Goal: Task Accomplishment & Management: Use online tool/utility

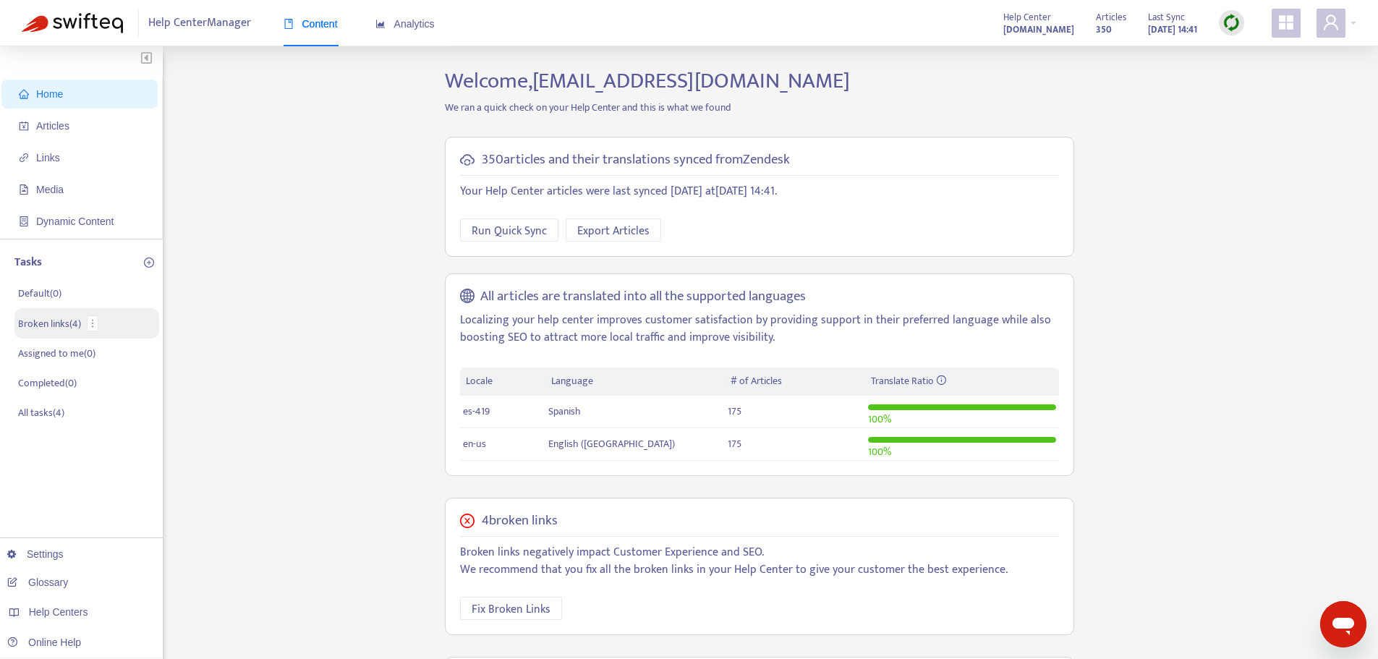
click at [47, 323] on p "Broken links ( 4 )" at bounding box center [49, 323] width 63 height 15
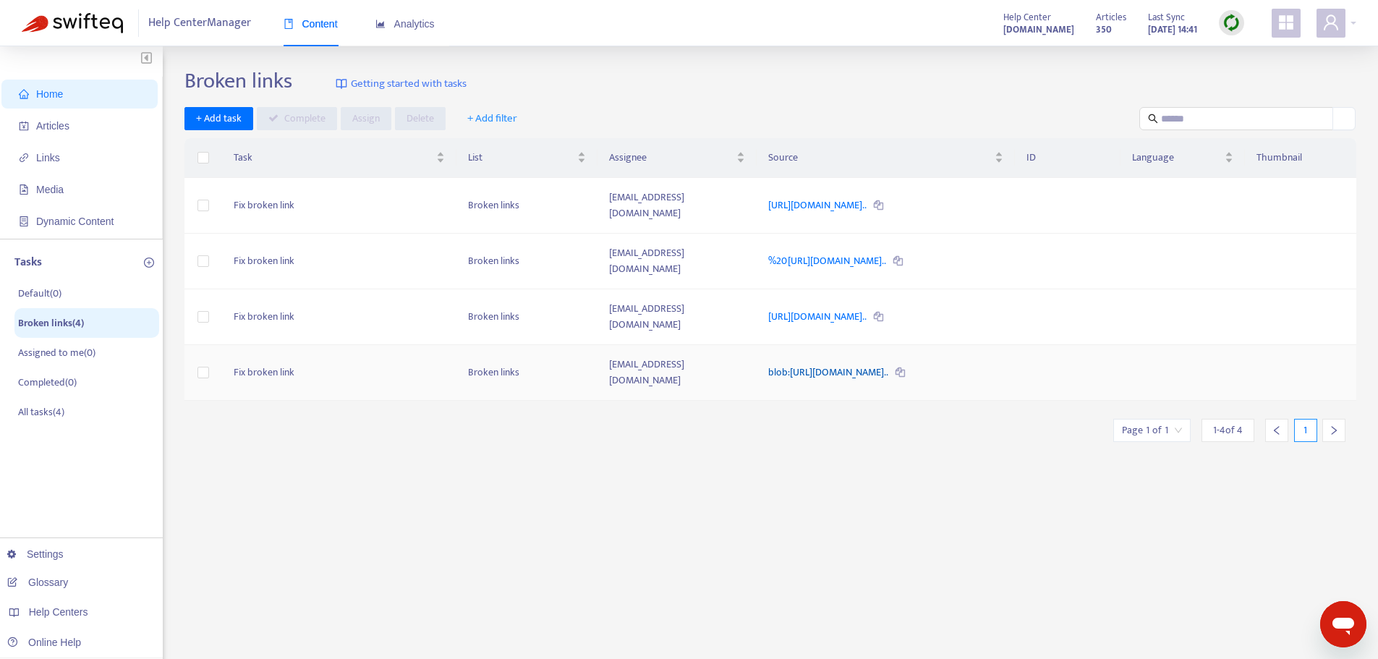
click at [890, 364] on link "blob:https://plexusworldwide.zendesk.com/2d038270-5000-460a-b292..." at bounding box center [829, 372] width 122 height 17
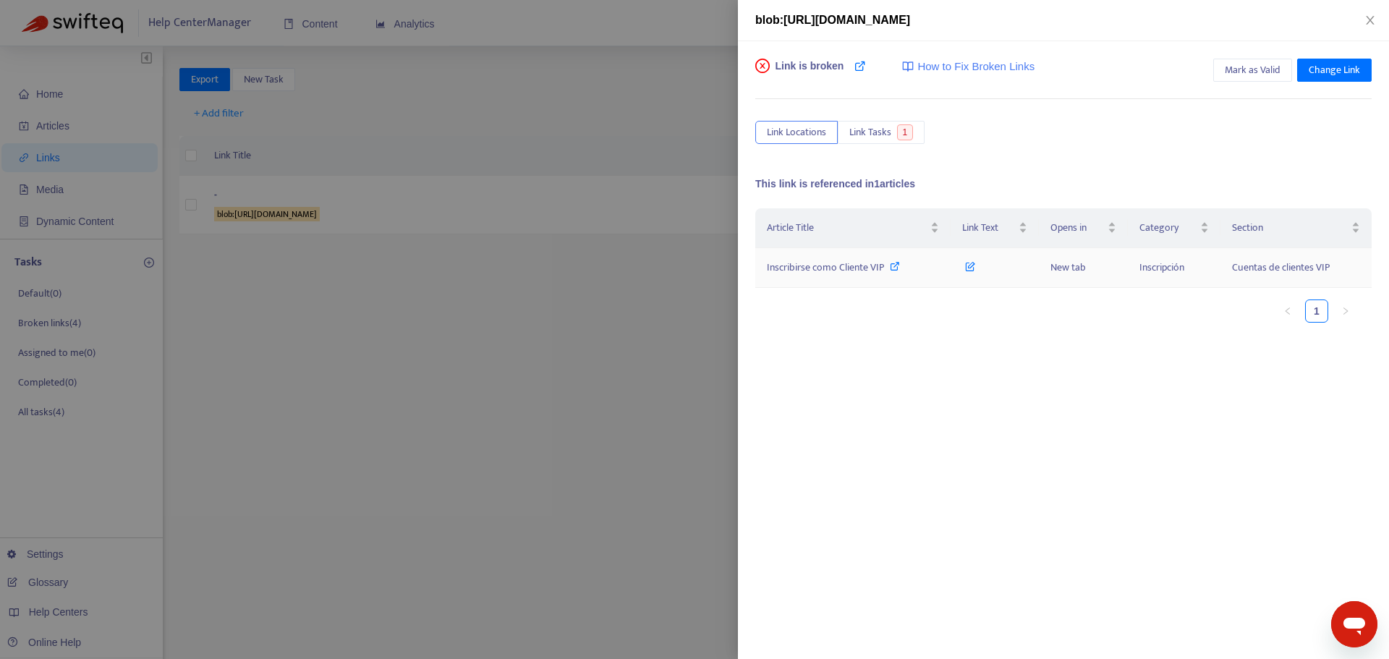
click at [861, 276] on td "Inscribirse como Cliente VIP" at bounding box center [852, 268] width 195 height 40
click at [974, 261] on icon at bounding box center [970, 263] width 10 height 16
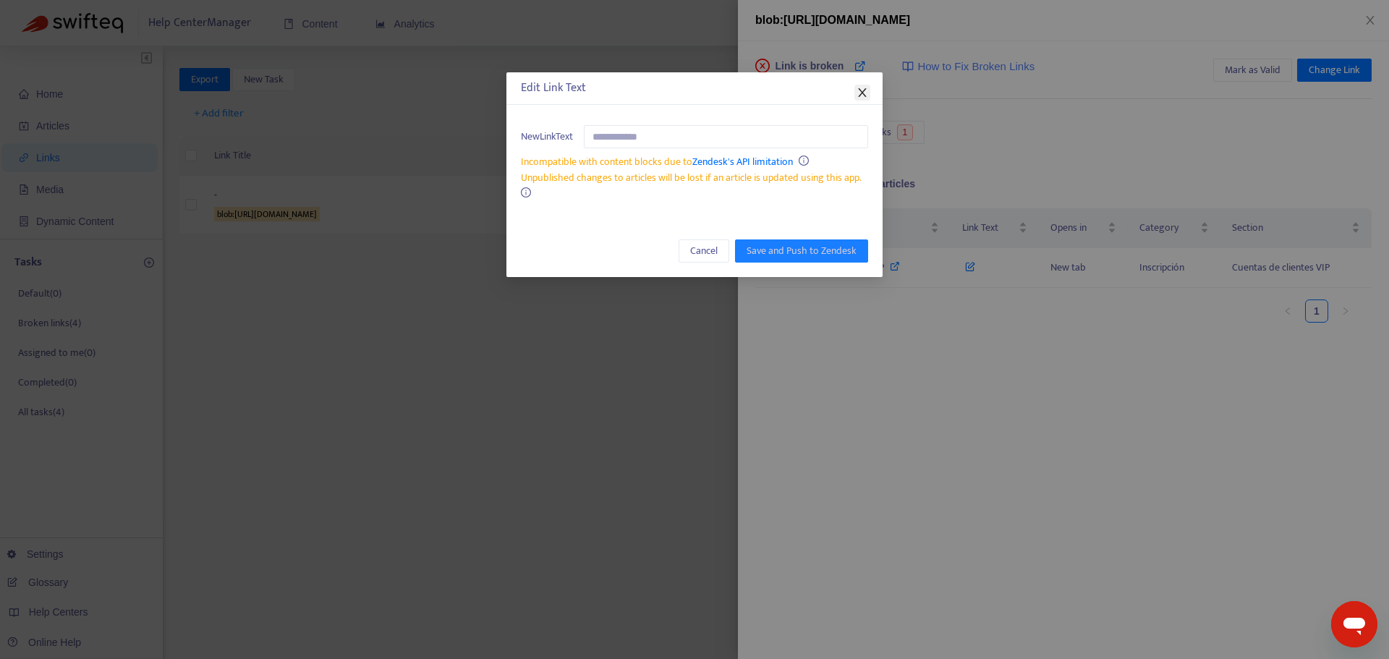
click at [857, 97] on icon "close" at bounding box center [863, 93] width 12 height 12
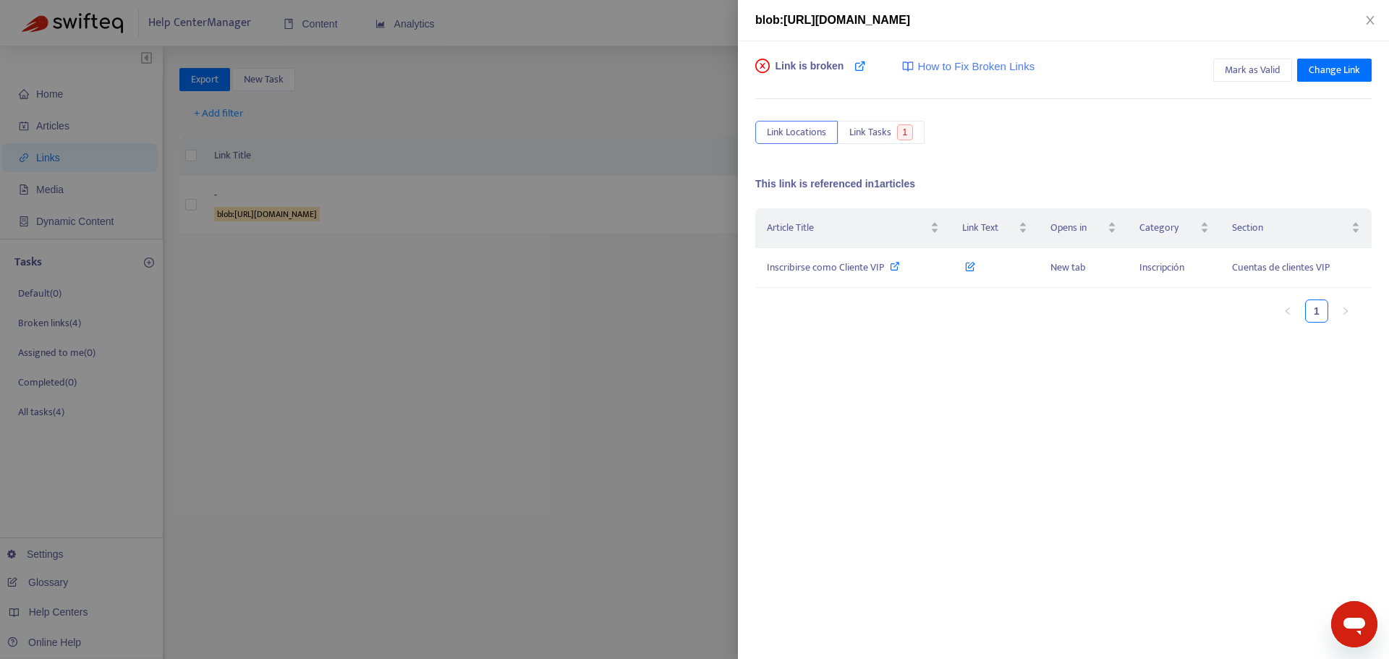
click at [556, 350] on div at bounding box center [694, 329] width 1389 height 659
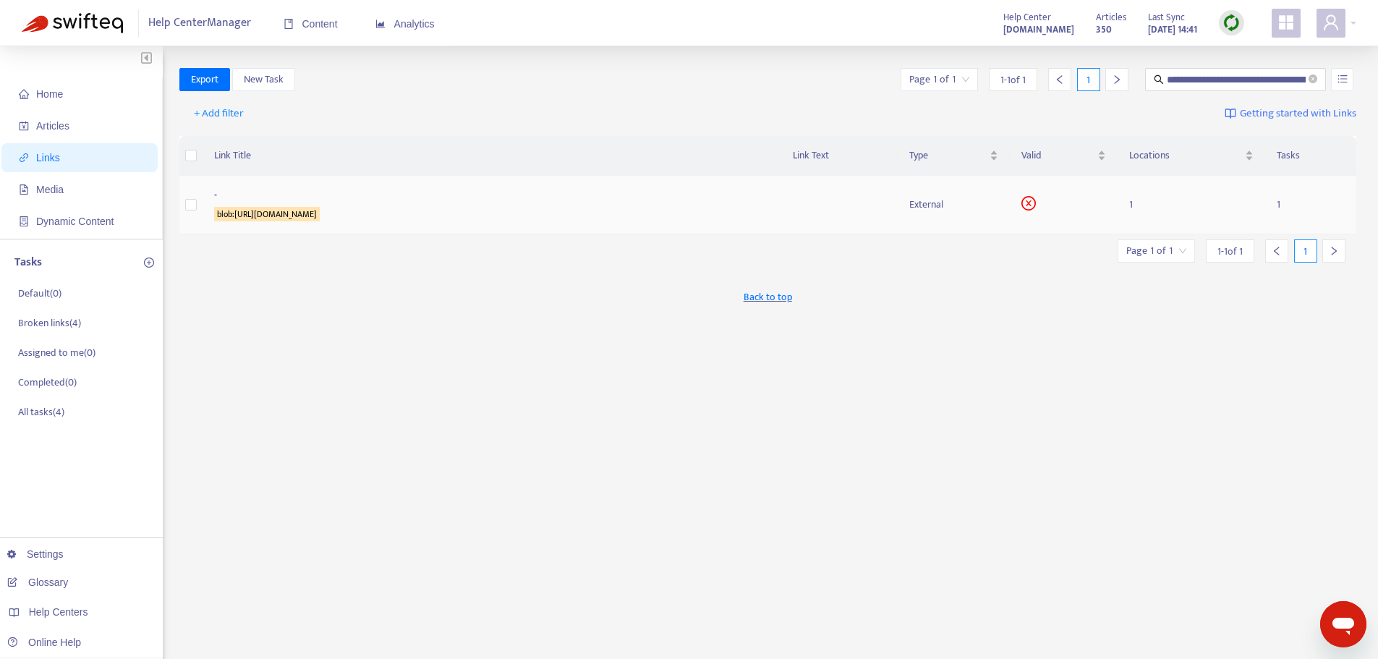
drag, startPoint x: 536, startPoint y: 219, endPoint x: 211, endPoint y: 214, distance: 324.9
click at [211, 214] on td "- blob:https://plexusworldwide.zendesk.com/2d038270-5000-460a-b292-0f33d2a7b2bc" at bounding box center [492, 205] width 579 height 59
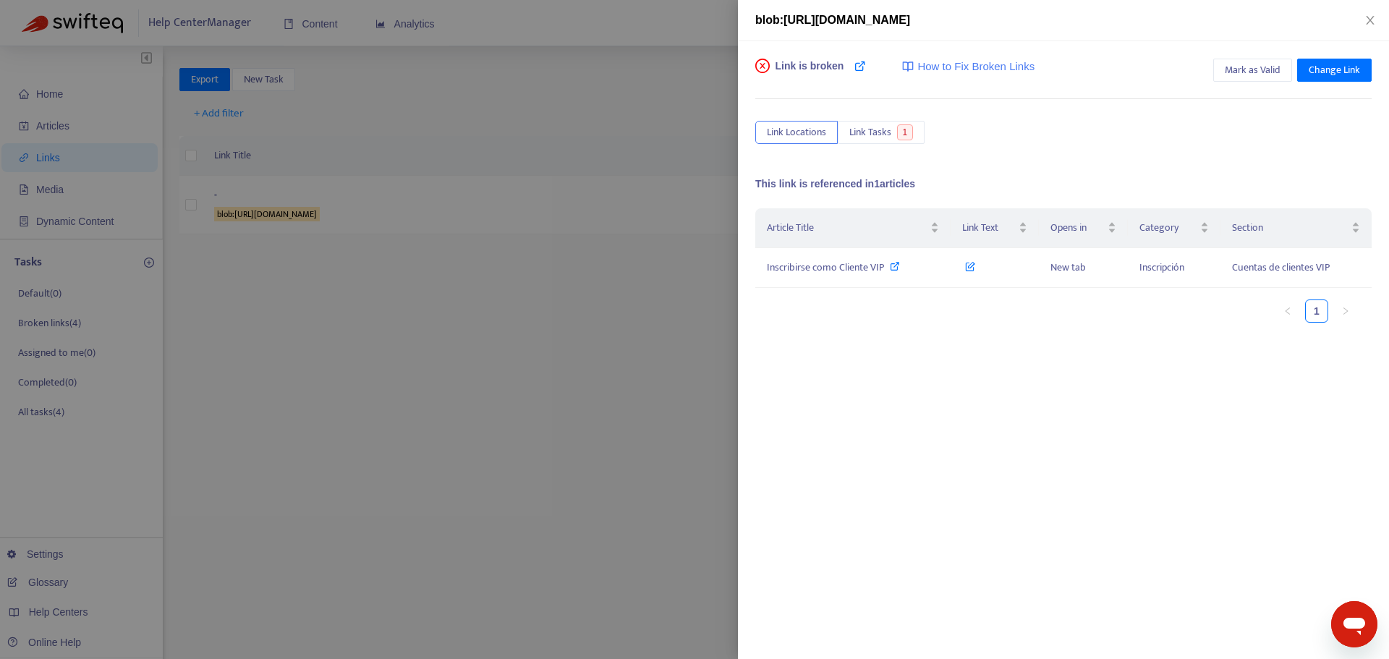
copy sqkw "blob:https://plexusworldwide.zendesk.com/2d038270-5000-460a-b292-0f33d2a7b2bc"
click at [845, 258] on td "Inscribirse como Cliente VIP" at bounding box center [852, 268] width 195 height 40
click at [890, 262] on icon at bounding box center [895, 266] width 10 height 10
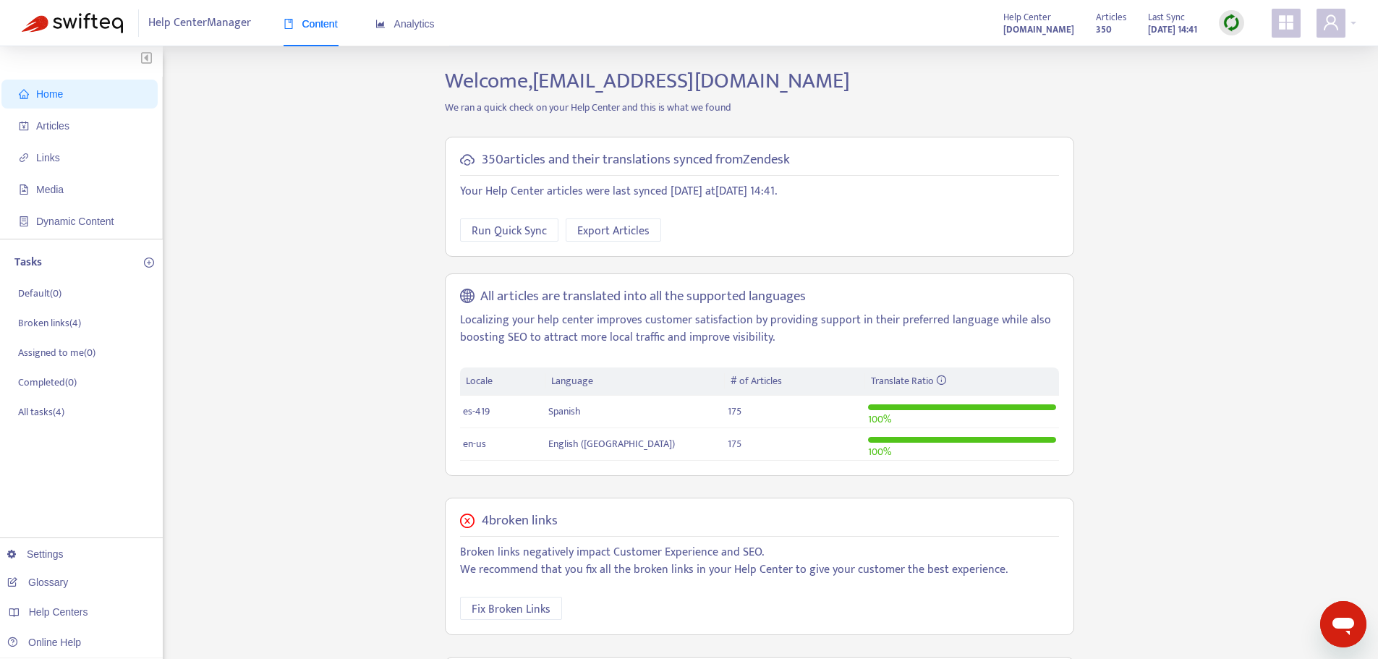
click at [1229, 20] on img at bounding box center [1232, 23] width 18 height 18
click at [1258, 51] on link "Quick Sync" at bounding box center [1261, 52] width 61 height 17
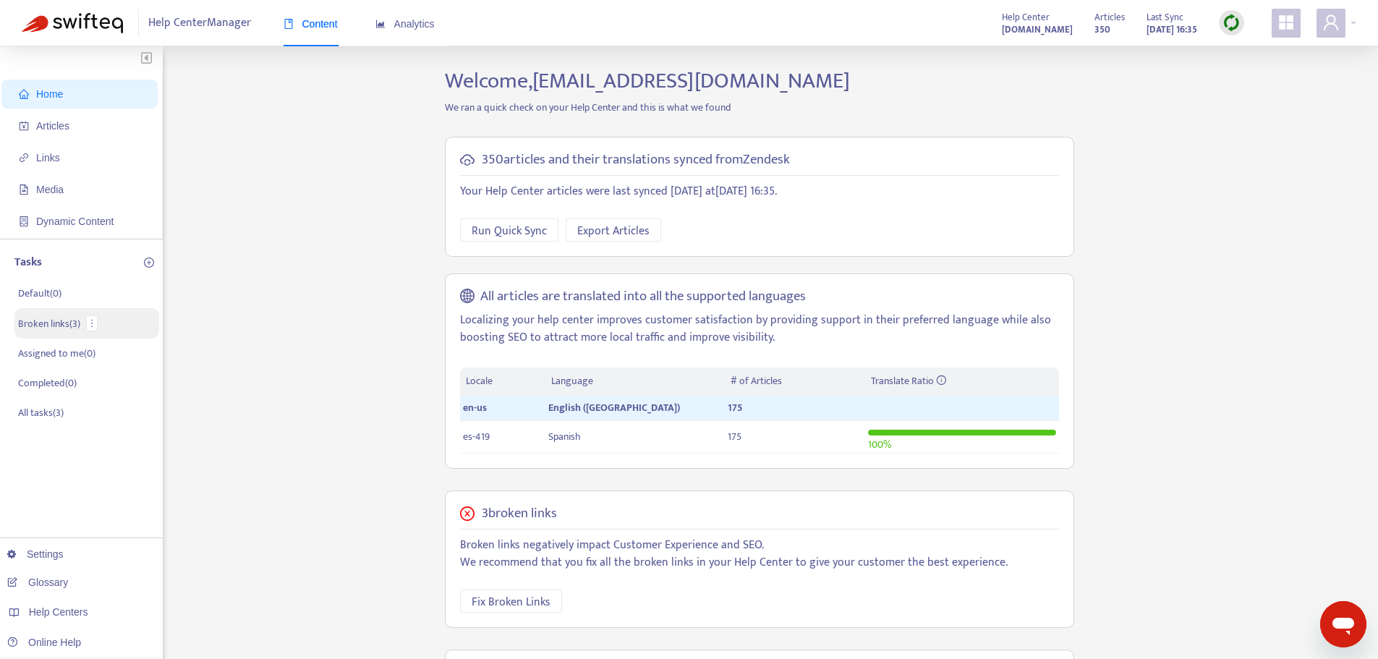
click at [37, 330] on p "Broken links ( 3 )" at bounding box center [49, 323] width 62 height 15
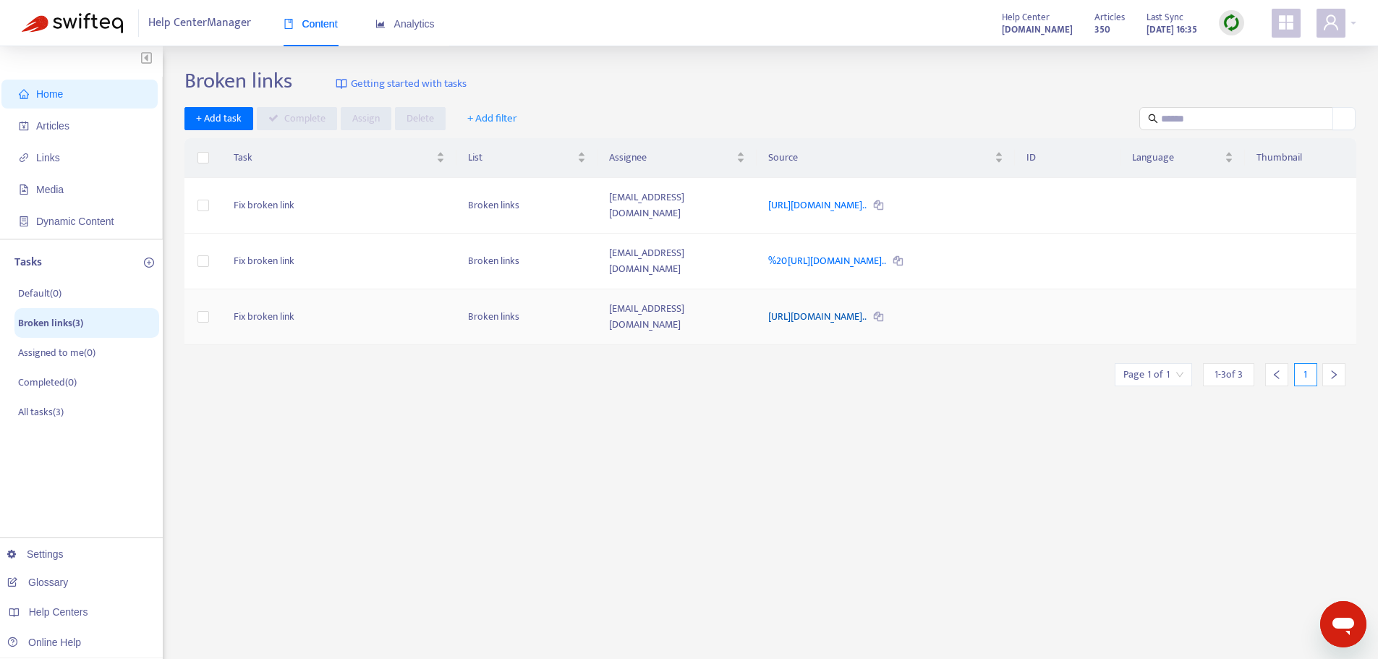
click at [825, 308] on link "https://helpcenter.plexusworldwide.com.au/hc/en-au/articles/4054..." at bounding box center [818, 316] width 100 height 17
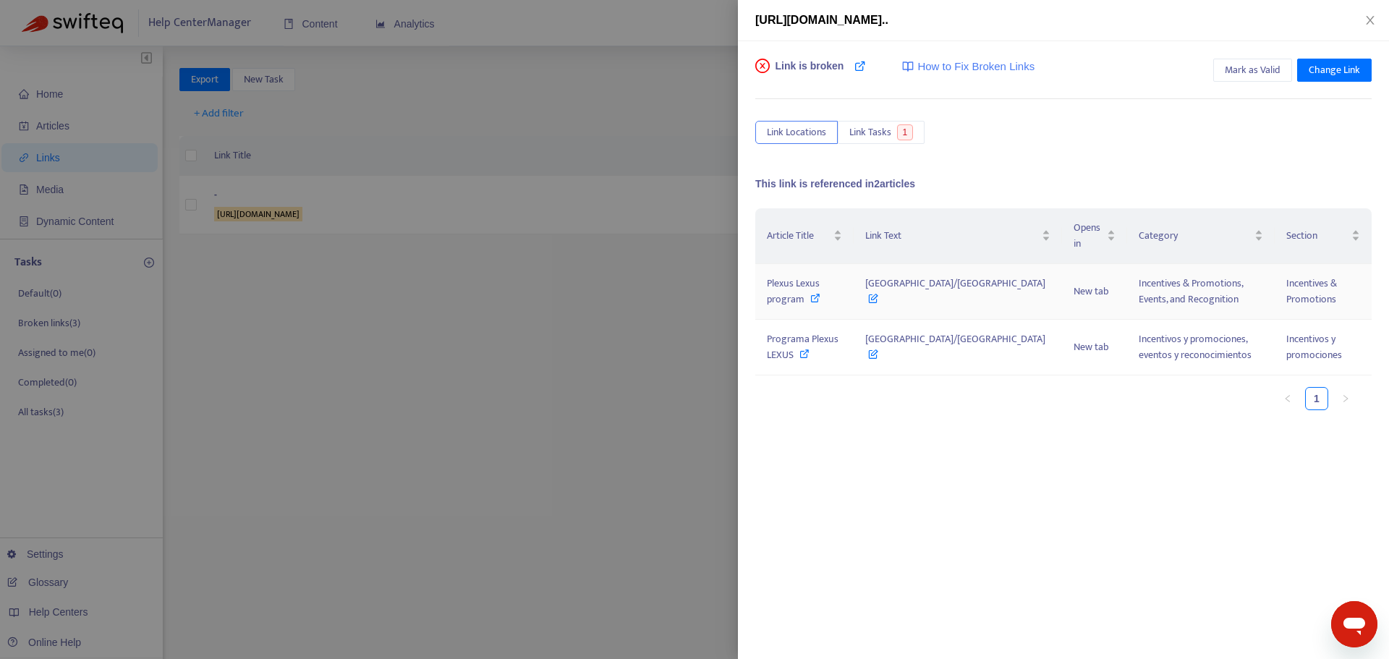
click at [780, 305] on span "Plexus Lexus program" at bounding box center [793, 291] width 53 height 33
click at [1274, 74] on span "Mark as Valid" at bounding box center [1253, 70] width 56 height 16
click at [1379, 16] on button "Close" at bounding box center [1370, 21] width 20 height 14
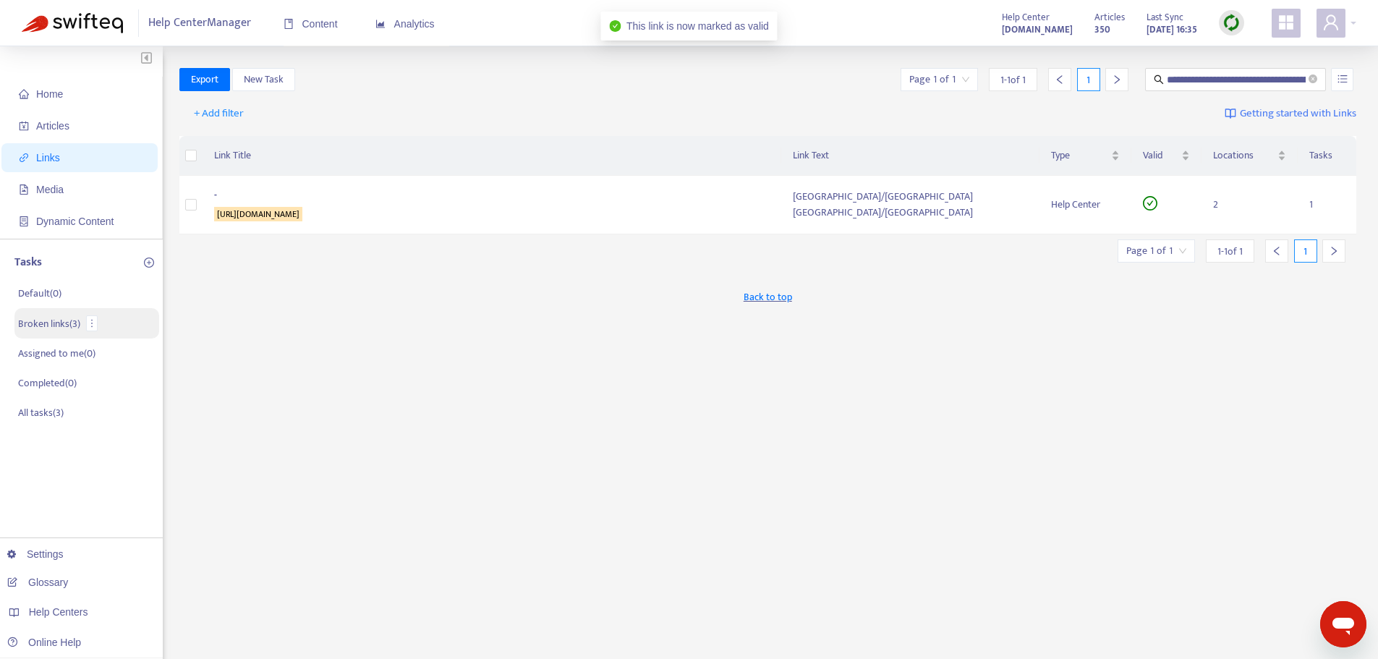
click at [63, 329] on p "Broken links ( 3 )" at bounding box center [49, 323] width 62 height 15
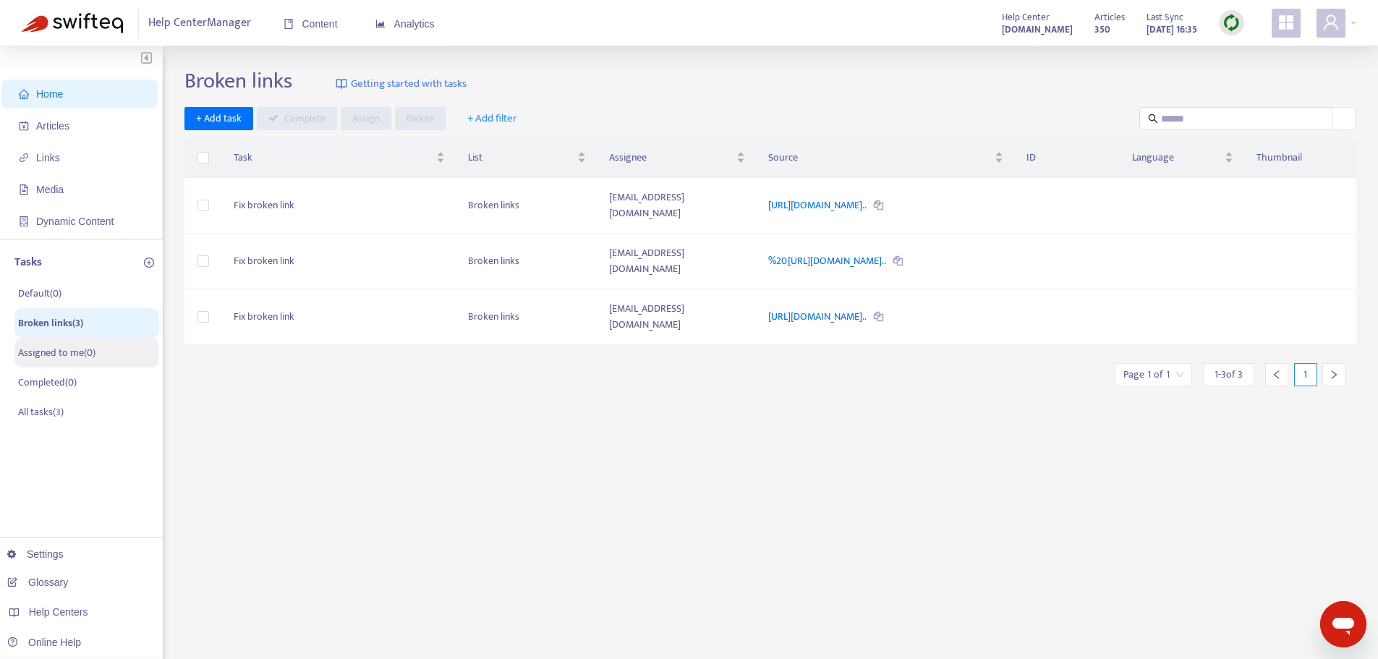
click at [54, 360] on p "Assigned to me ( 0 )" at bounding box center [56, 352] width 77 height 15
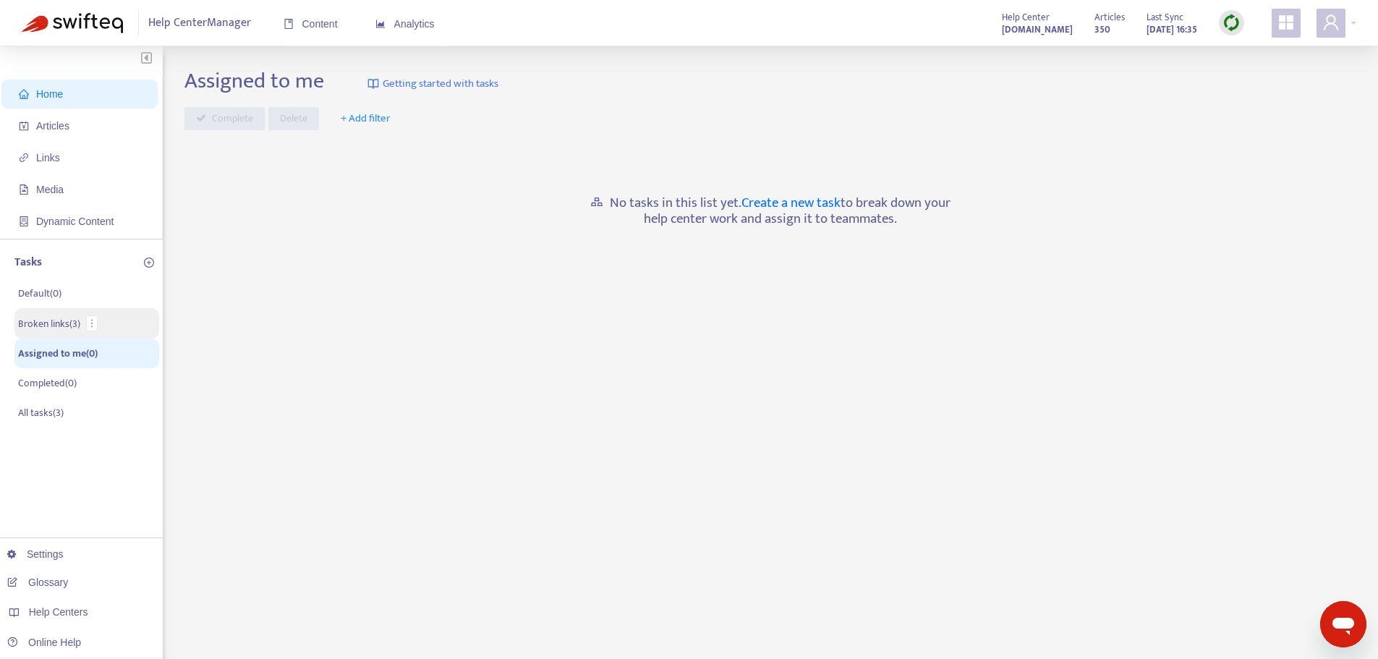
click at [53, 328] on p "Broken links ( 3 )" at bounding box center [49, 323] width 62 height 15
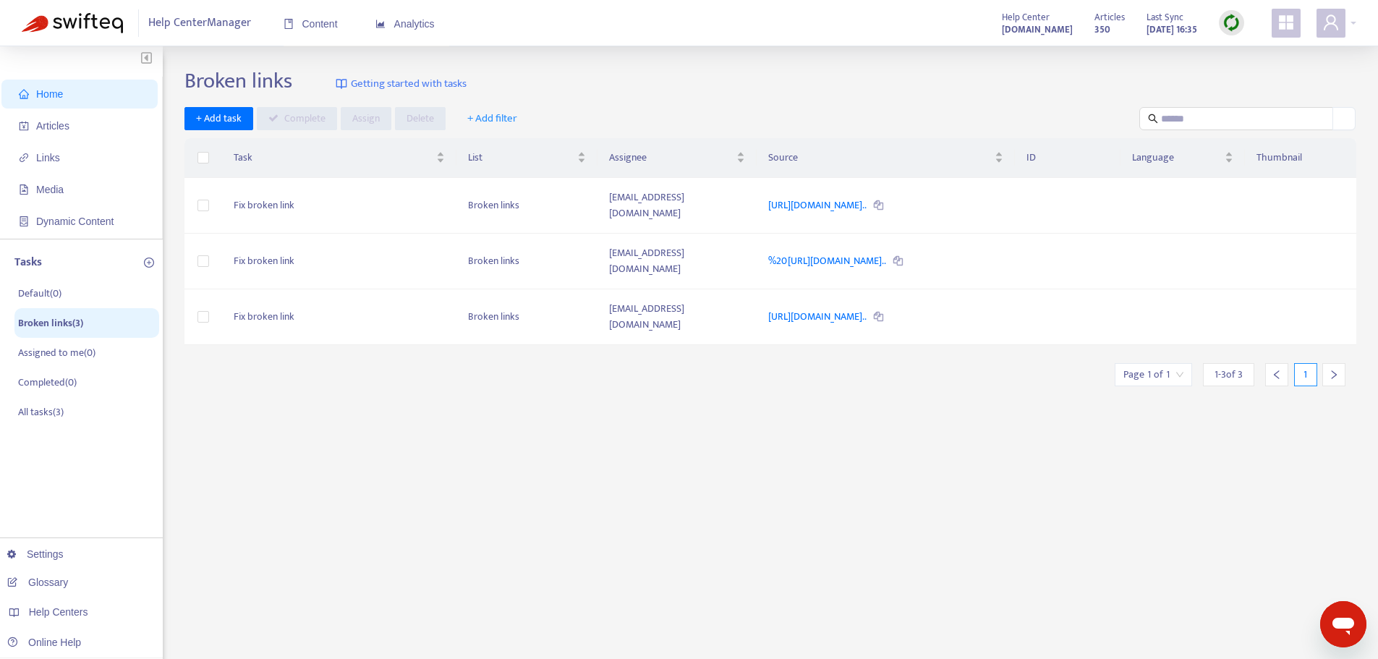
click at [1239, 22] on img at bounding box center [1232, 23] width 18 height 18
click at [1254, 49] on link "Quick Sync" at bounding box center [1261, 52] width 61 height 17
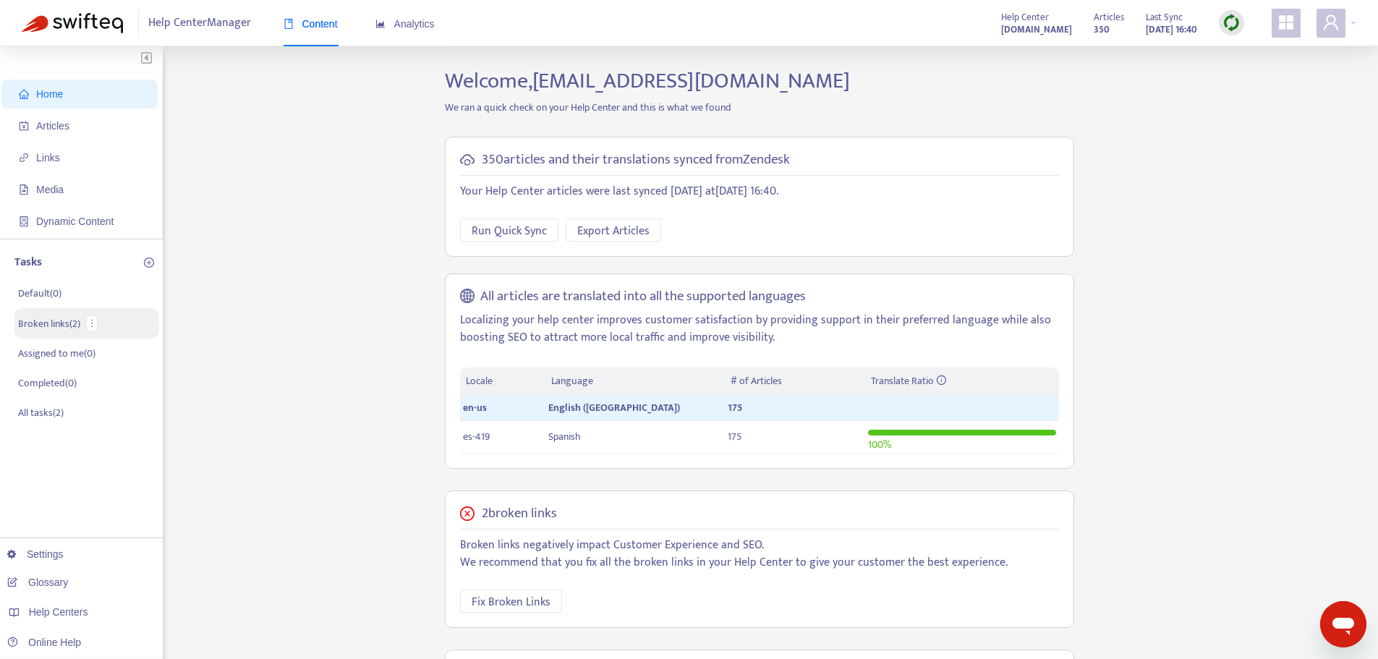
click at [70, 326] on p "Broken links ( 2 )" at bounding box center [49, 323] width 62 height 15
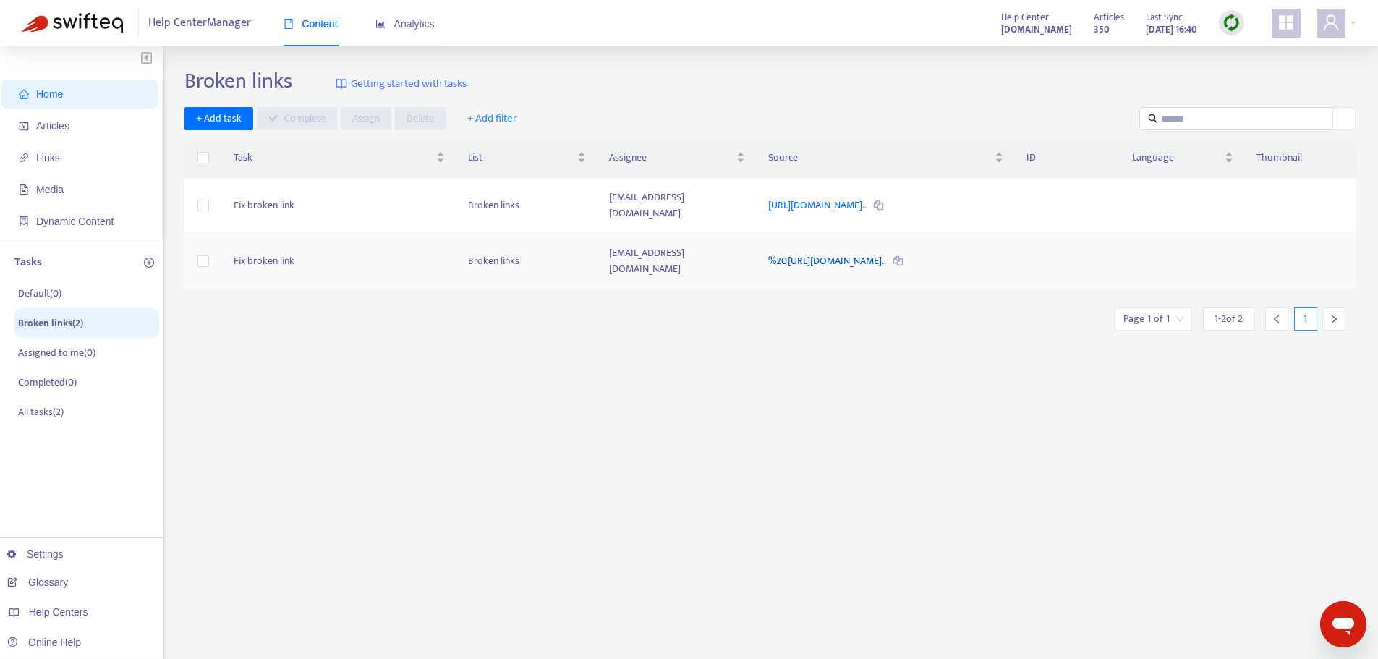
click at [854, 252] on link "%20https://helpcenter.plexusworldwide.ca/hc/en-ca/articles/40540..." at bounding box center [827, 260] width 119 height 17
click at [1236, 22] on img at bounding box center [1232, 23] width 18 height 18
drag, startPoint x: 1263, startPoint y: 46, endPoint x: 1171, endPoint y: 19, distance: 95.7
click at [1263, 46] on link "Quick Sync" at bounding box center [1261, 52] width 61 height 17
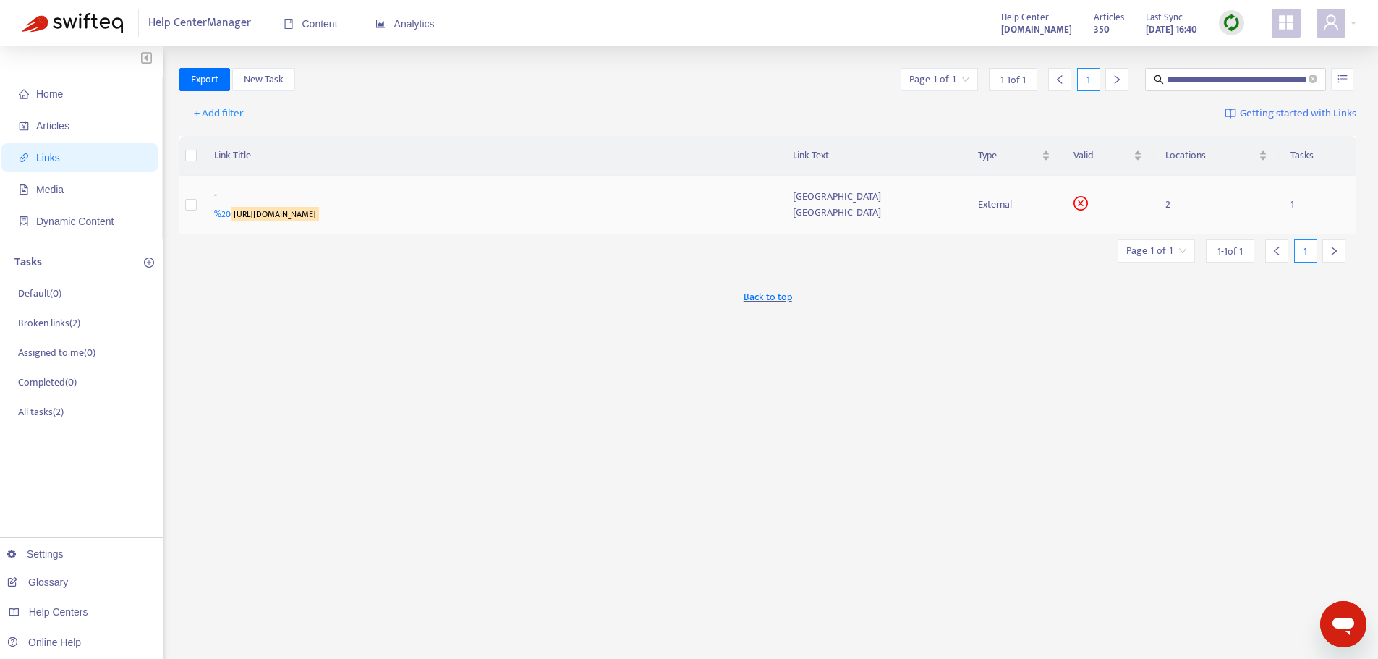
click at [519, 224] on td "- %20 [URL][DOMAIN_NAME]" at bounding box center [492, 205] width 579 height 59
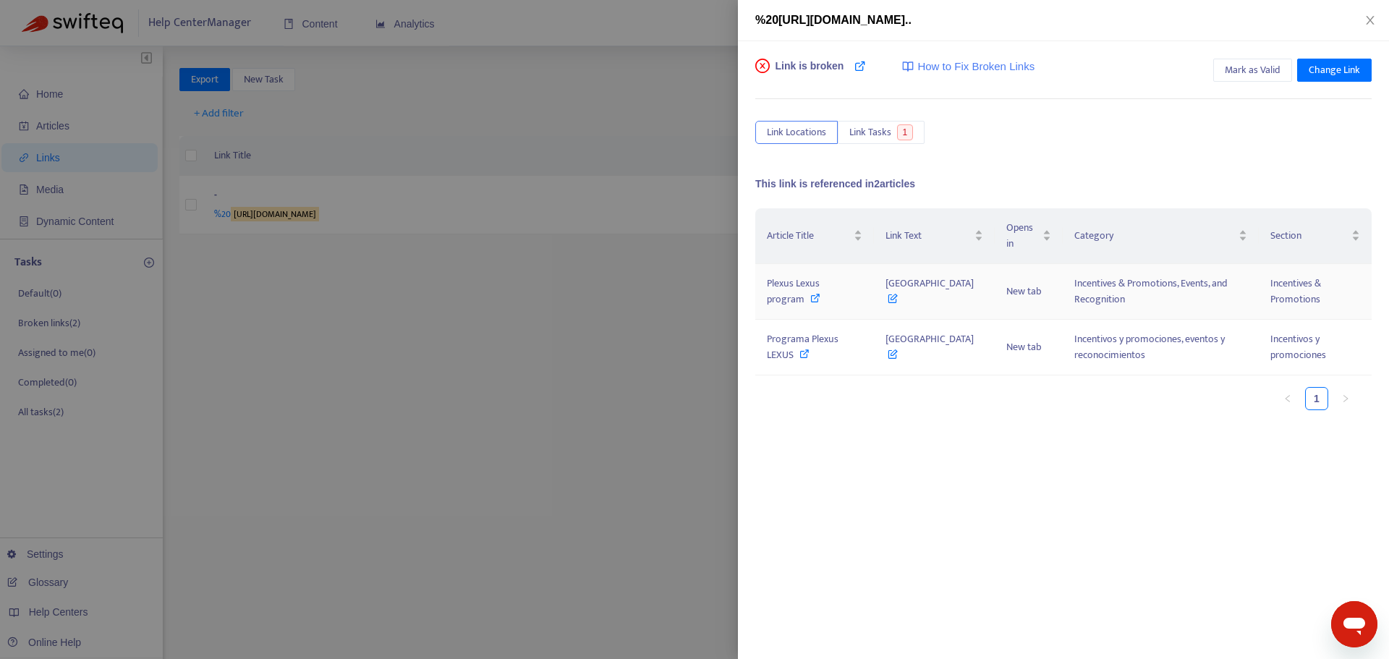
click at [807, 285] on span "Plexus Lexus program" at bounding box center [793, 291] width 53 height 33
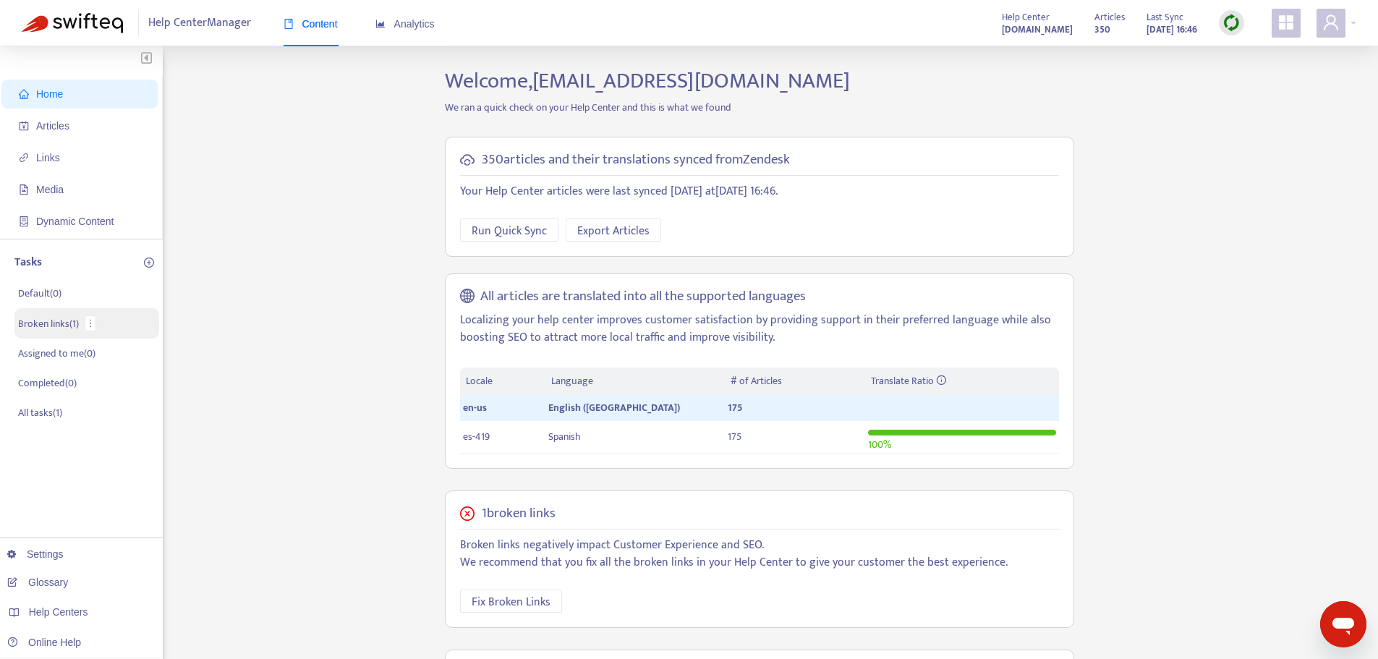
click at [67, 323] on p "Broken links ( 1 )" at bounding box center [48, 323] width 61 height 15
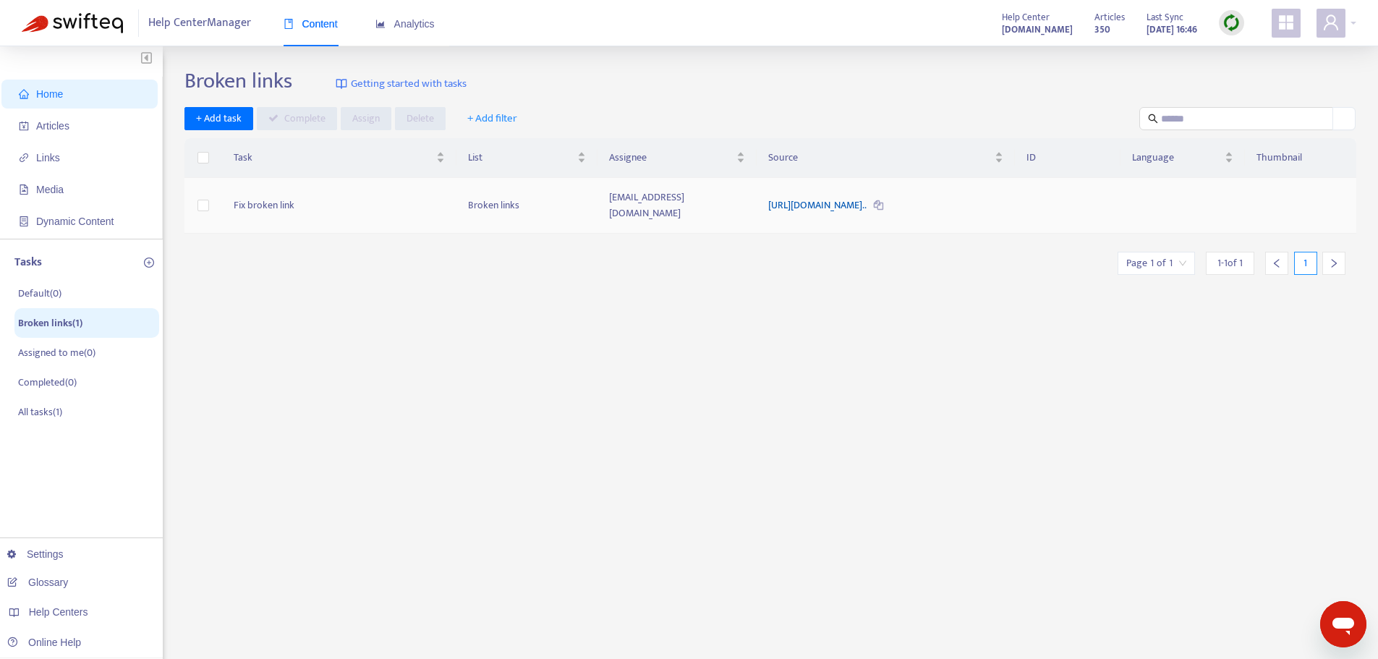
click at [783, 197] on link "https://static.plexusworldwide.com/image/upload/v1754062540/2025..." at bounding box center [818, 205] width 100 height 17
click at [868, 197] on link "https://static.plexusworldwide.com/image/upload/v1754062540/2025..." at bounding box center [818, 205] width 100 height 17
